Goal: Check status: Check status

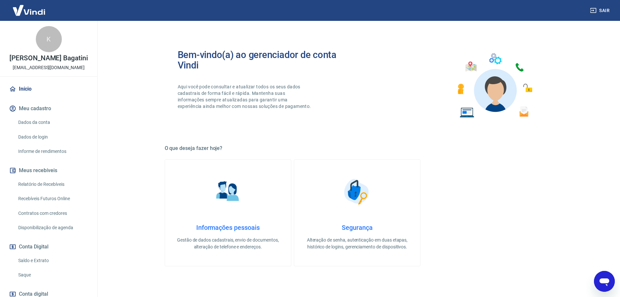
click at [39, 88] on link "Início" at bounding box center [49, 89] width 82 height 14
click at [52, 170] on button "Meus recebíveis" at bounding box center [49, 170] width 82 height 14
click at [54, 182] on link "Relatório de Recebíveis" at bounding box center [53, 183] width 74 height 13
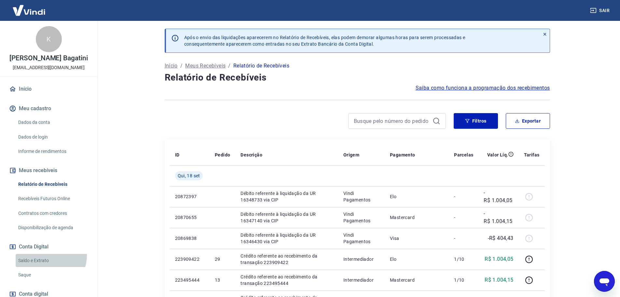
click at [49, 255] on link "Saldo e Extrato" at bounding box center [53, 260] width 74 height 13
